Goal: Transaction & Acquisition: Register for event/course

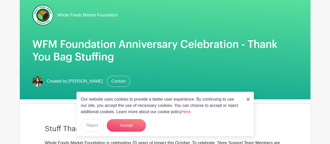
scroll to position [63, 0]
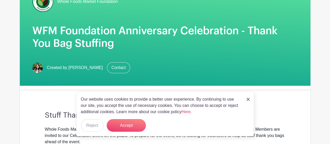
click at [247, 99] on img at bounding box center [248, 99] width 3 height 3
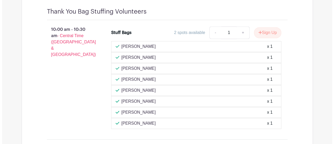
scroll to position [328, 0]
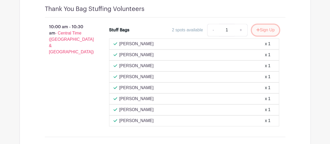
click at [266, 29] on button "Sign Up" at bounding box center [265, 30] width 27 height 11
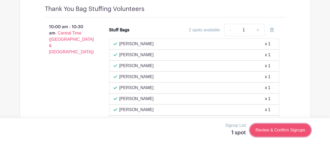
click at [283, 130] on link "Review & Confirm Signups" at bounding box center [280, 130] width 61 height 13
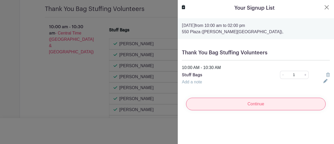
click at [274, 99] on input "Continue" at bounding box center [256, 104] width 140 height 13
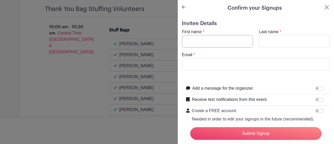
click at [217, 46] on input "First name" at bounding box center [217, 41] width 71 height 13
type input "[PERSON_NAME]"
type input "[PERSON_NAME][EMAIL_ADDRESS][PERSON_NAME][DOMAIN_NAME]"
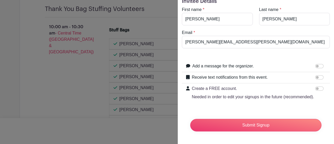
scroll to position [32, 0]
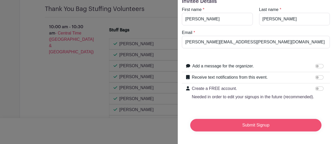
click at [250, 122] on input "Submit Signup" at bounding box center [255, 125] width 131 height 13
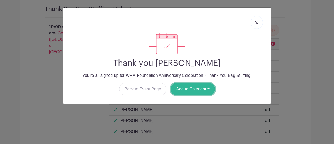
click at [197, 88] on button "Add to Calendar" at bounding box center [193, 89] width 44 height 13
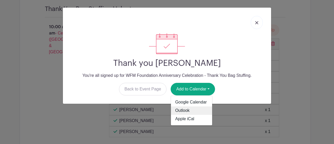
click at [183, 110] on link "Outlook" at bounding box center [191, 110] width 41 height 8
